Goal: Check status: Check status

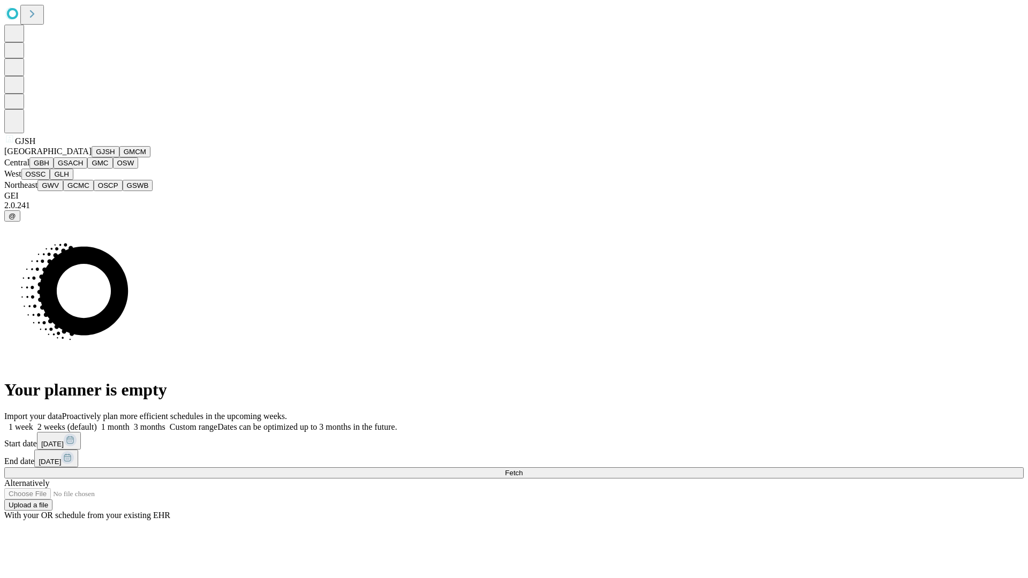
click at [92, 157] on button "GJSH" at bounding box center [106, 151] width 28 height 11
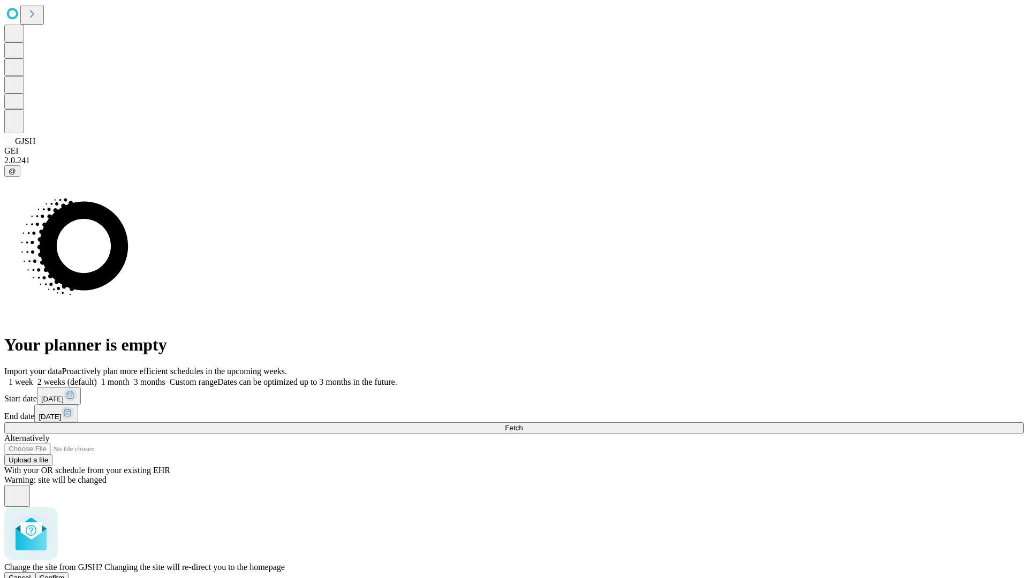
click at [65, 574] on span "Confirm" at bounding box center [52, 578] width 25 height 8
click at [33, 377] on label "1 week" at bounding box center [18, 381] width 29 height 9
click at [523, 424] on span "Fetch" at bounding box center [514, 428] width 18 height 8
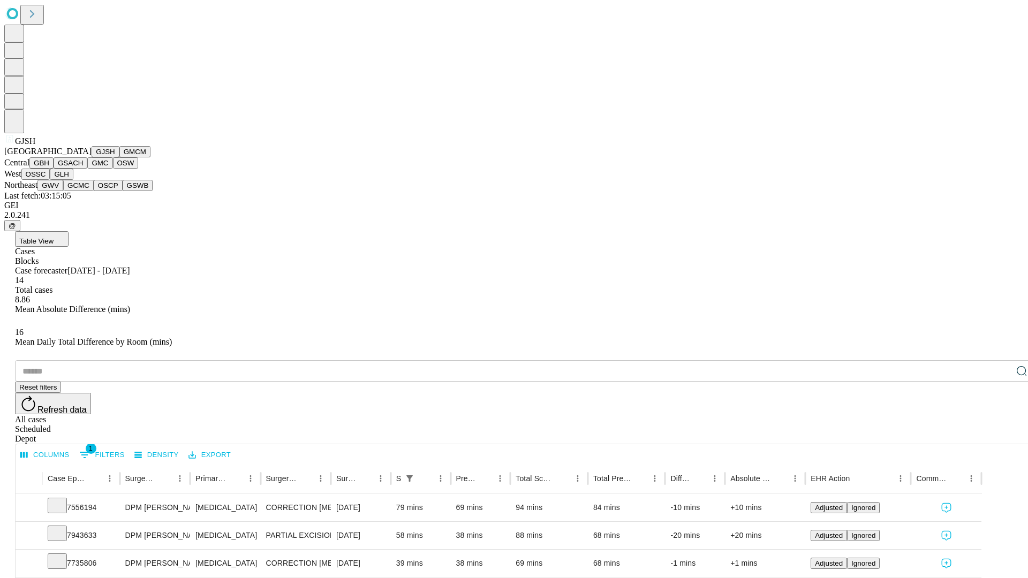
click at [119, 157] on button "GMCM" at bounding box center [134, 151] width 31 height 11
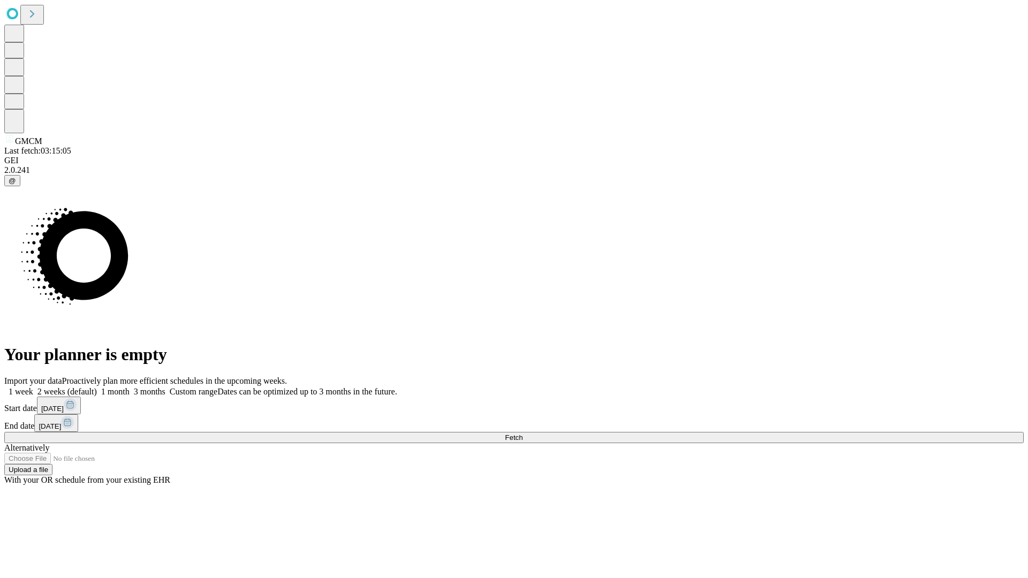
click at [33, 387] on label "1 week" at bounding box center [18, 391] width 29 height 9
click at [523, 434] on span "Fetch" at bounding box center [514, 438] width 18 height 8
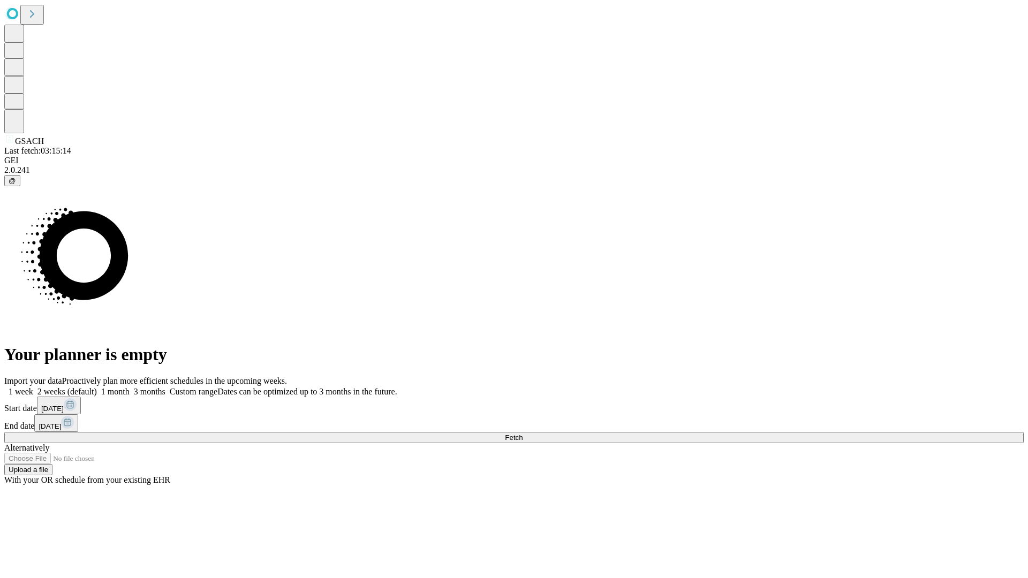
click at [33, 387] on label "1 week" at bounding box center [18, 391] width 29 height 9
click at [523, 434] on span "Fetch" at bounding box center [514, 438] width 18 height 8
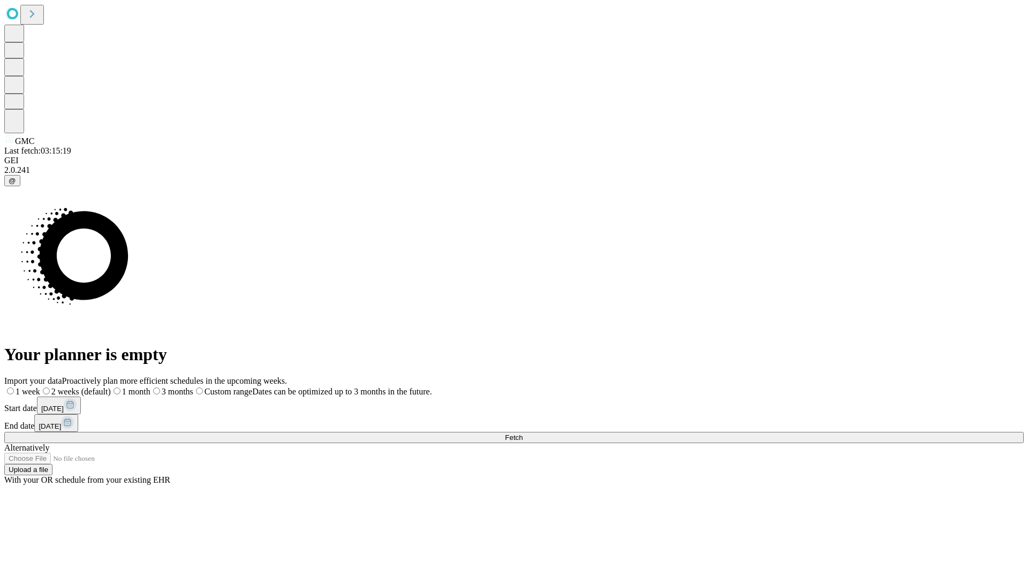
click at [40, 387] on label "1 week" at bounding box center [22, 391] width 36 height 9
click at [523, 434] on span "Fetch" at bounding box center [514, 438] width 18 height 8
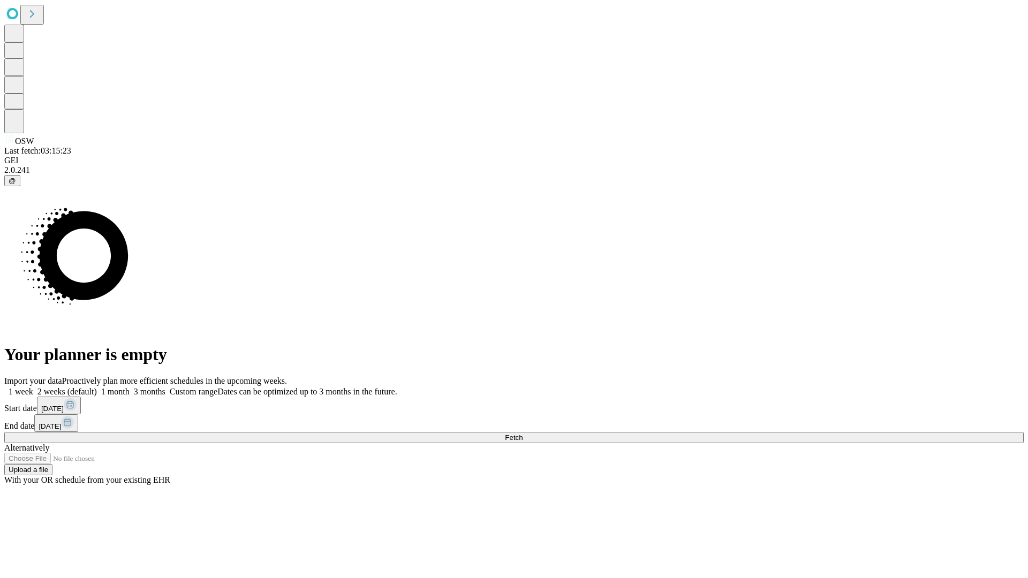
click at [33, 387] on label "1 week" at bounding box center [18, 391] width 29 height 9
click at [523, 434] on span "Fetch" at bounding box center [514, 438] width 18 height 8
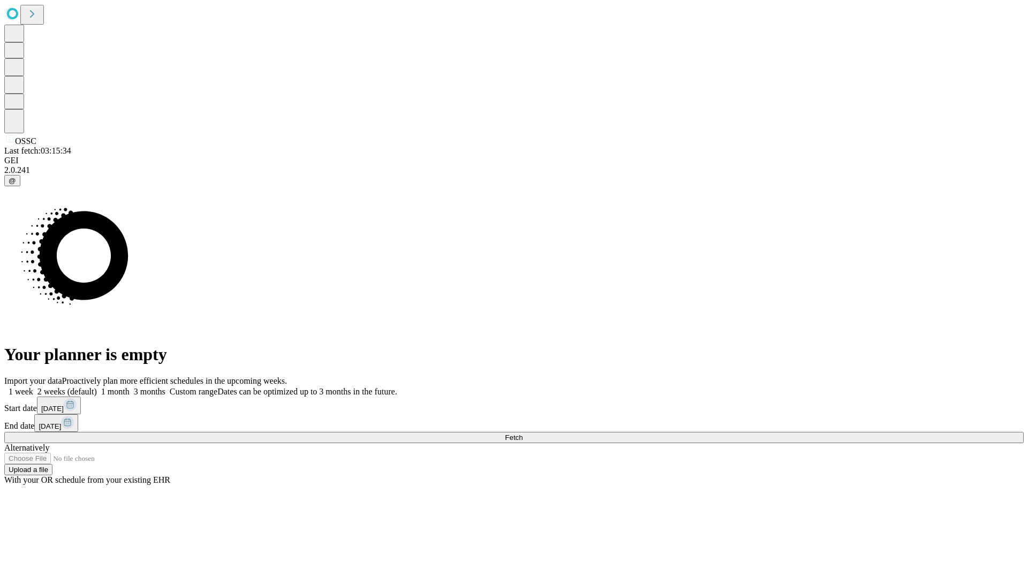
click at [33, 387] on label "1 week" at bounding box center [18, 391] width 29 height 9
click at [523, 434] on span "Fetch" at bounding box center [514, 438] width 18 height 8
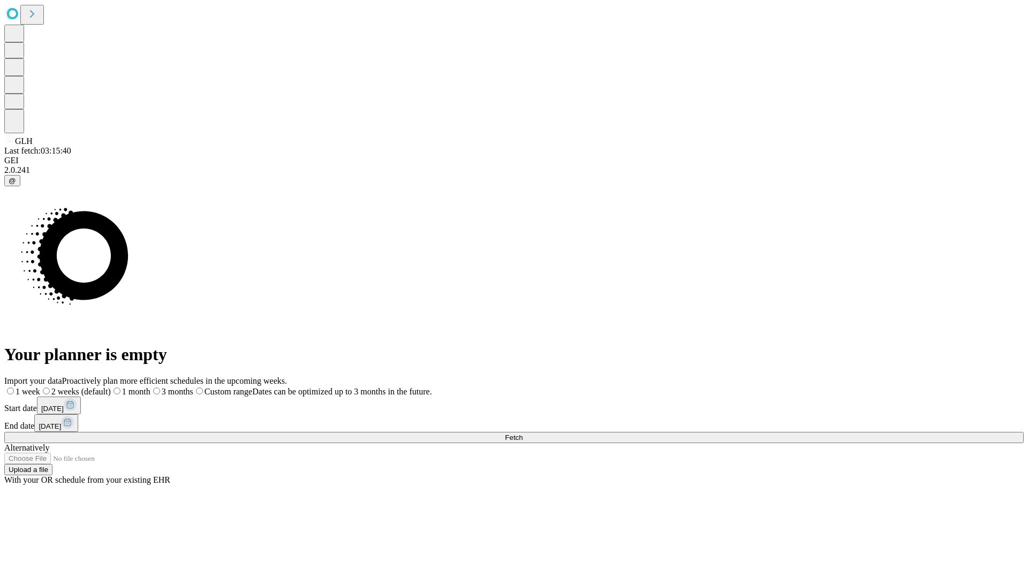
click at [523, 434] on span "Fetch" at bounding box center [514, 438] width 18 height 8
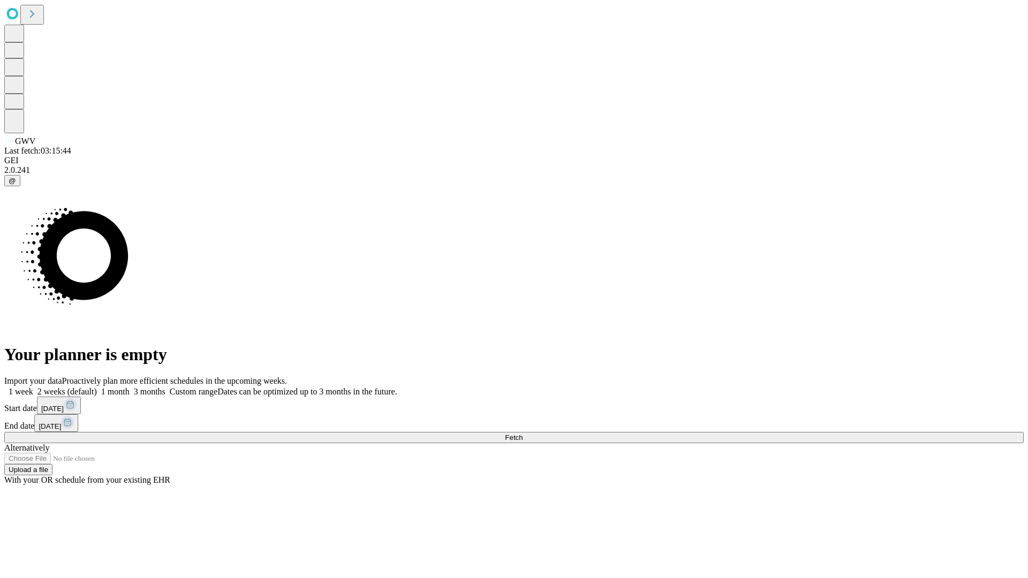
click at [33, 387] on label "1 week" at bounding box center [18, 391] width 29 height 9
click at [523, 434] on span "Fetch" at bounding box center [514, 438] width 18 height 8
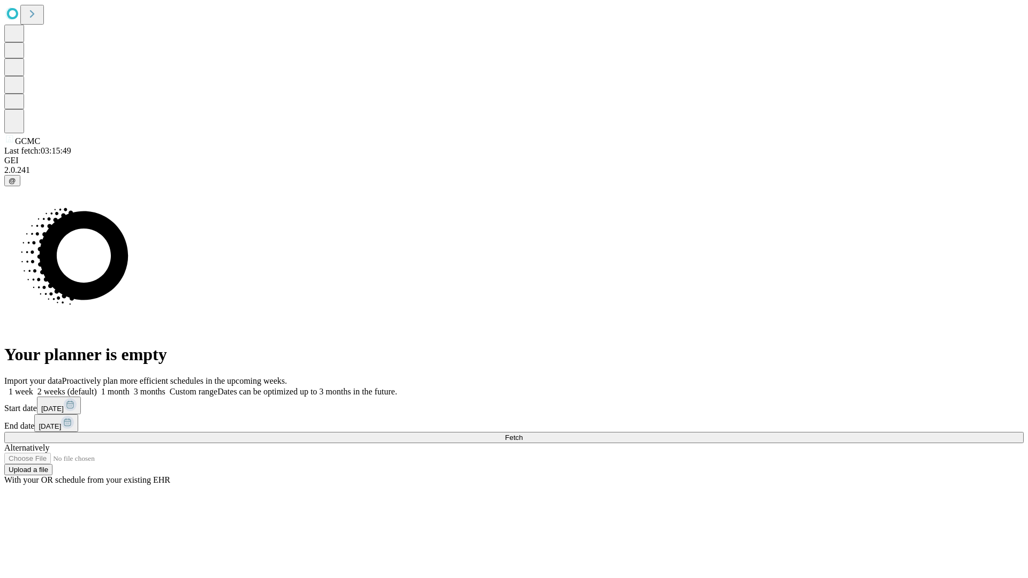
click at [33, 387] on label "1 week" at bounding box center [18, 391] width 29 height 9
click at [523, 434] on span "Fetch" at bounding box center [514, 438] width 18 height 8
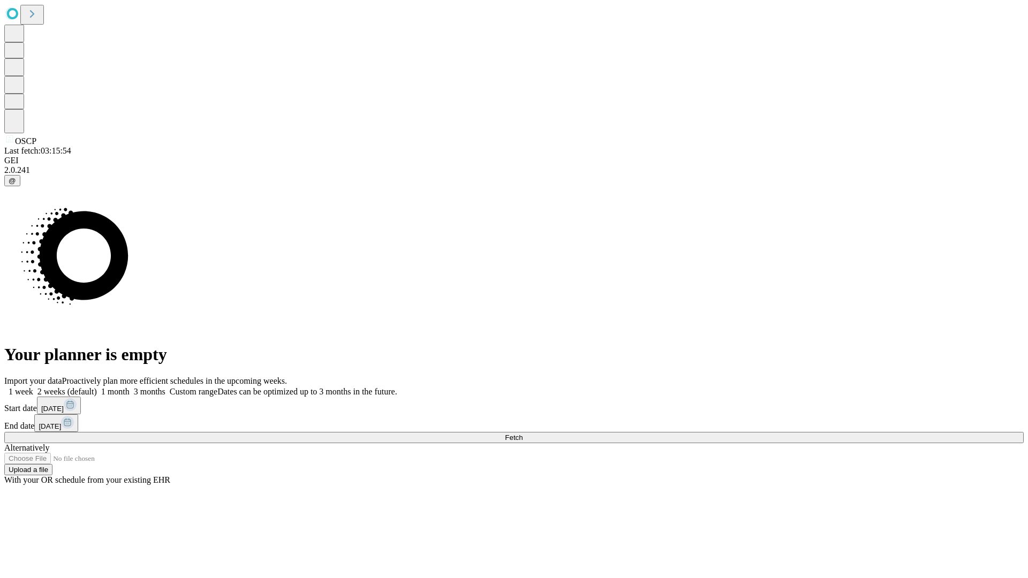
click at [33, 387] on label "1 week" at bounding box center [18, 391] width 29 height 9
click at [523, 434] on span "Fetch" at bounding box center [514, 438] width 18 height 8
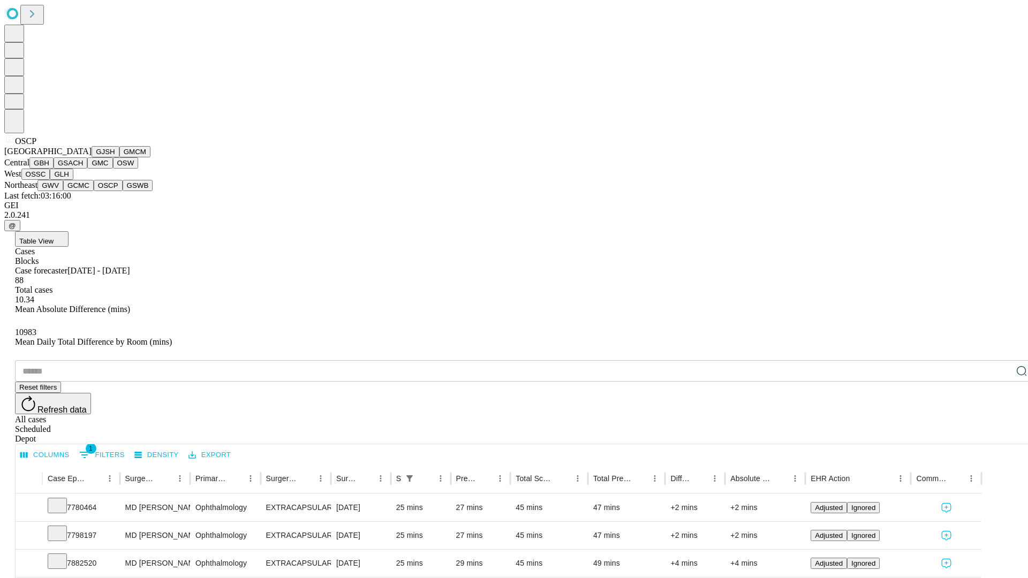
click at [123, 191] on button "GSWB" at bounding box center [138, 185] width 31 height 11
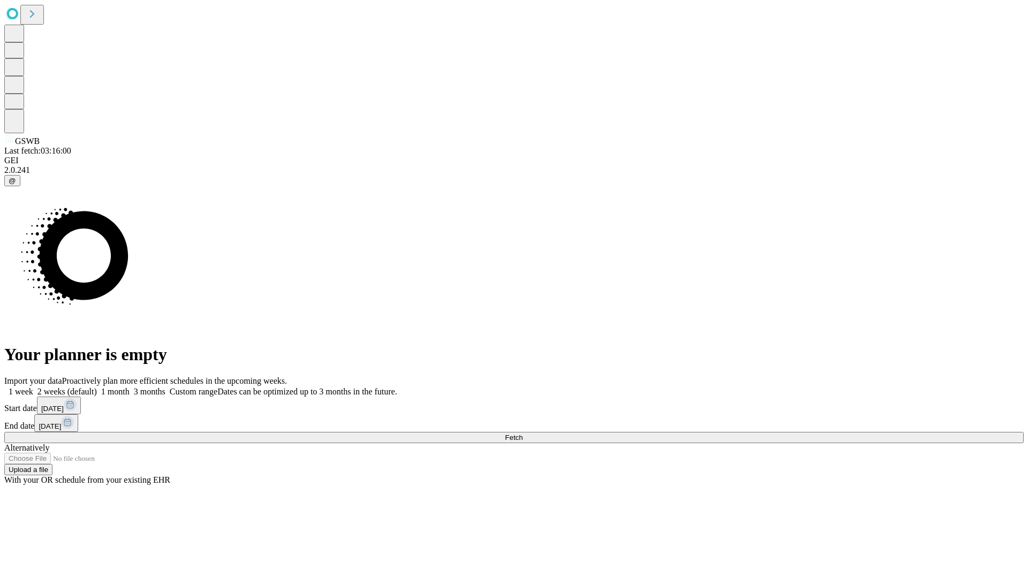
click at [33, 387] on label "1 week" at bounding box center [18, 391] width 29 height 9
click at [523, 434] on span "Fetch" at bounding box center [514, 438] width 18 height 8
